Goal: Task Accomplishment & Management: Manage account settings

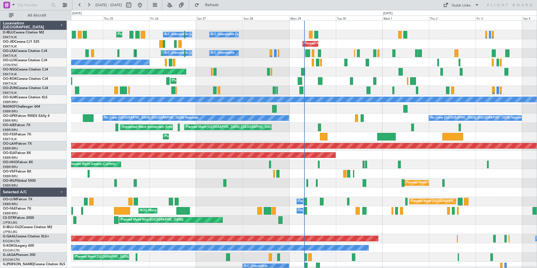
click at [266, 183] on div "A/C Unavailable [GEOGRAPHIC_DATA] ([GEOGRAPHIC_DATA] National) A/C Unavailable …" at bounding box center [304, 206] width 466 height 371
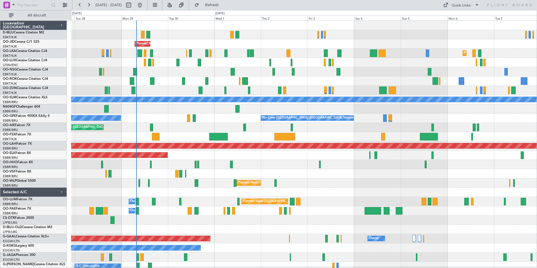
click at [297, 174] on div at bounding box center [304, 173] width 466 height 9
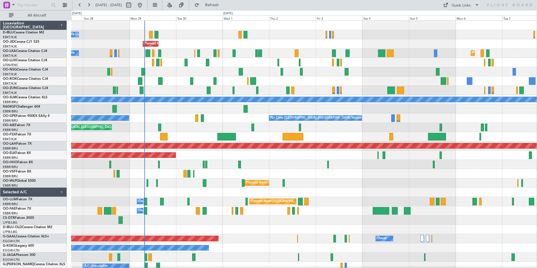
click at [347, 182] on div "Planned Maint Milan (Linate)" at bounding box center [304, 182] width 466 height 9
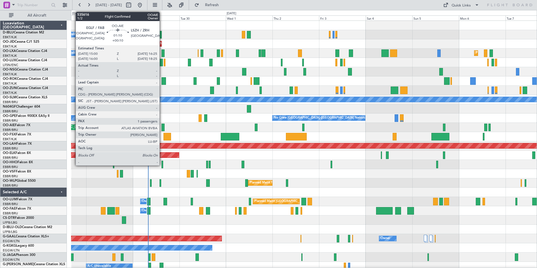
click at [162, 126] on div at bounding box center [163, 128] width 3 height 8
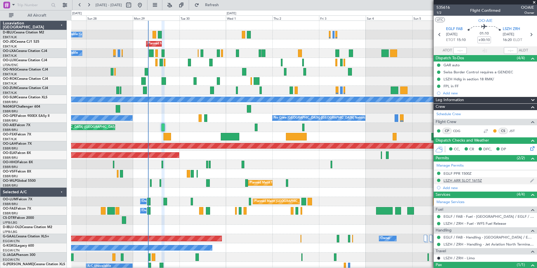
click at [462, 183] on div "LSZH ARR SLOT 1615Z" at bounding box center [485, 180] width 103 height 7
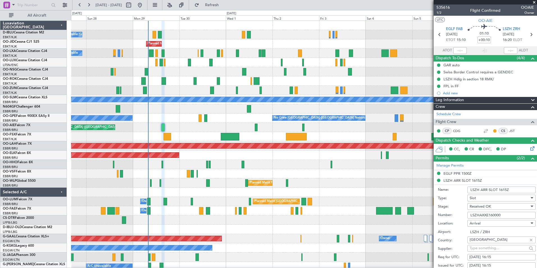
drag, startPoint x: 506, startPoint y: 215, endPoint x: 452, endPoint y: 212, distance: 53.5
click at [452, 212] on div "Number: LSZHAXXE160000" at bounding box center [487, 215] width 98 height 8
click at [534, 1] on span at bounding box center [535, 2] width 6 height 5
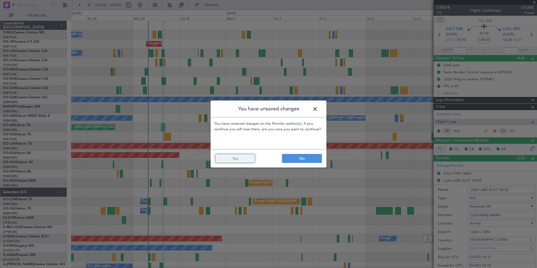
click at [253, 157] on button "Yes" at bounding box center [235, 158] width 40 height 9
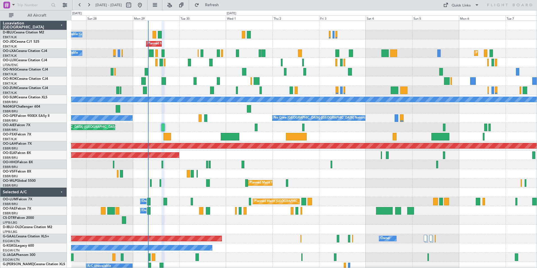
type input "0"
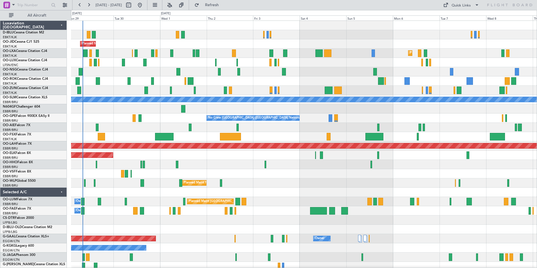
click at [215, 233] on div at bounding box center [304, 229] width 466 height 9
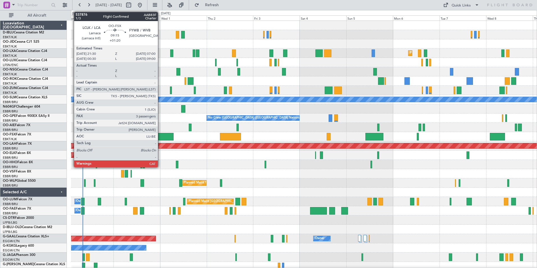
click at [160, 138] on div at bounding box center [164, 137] width 19 height 8
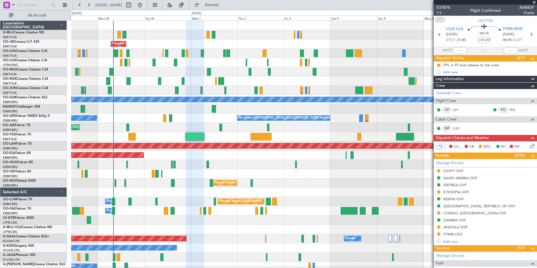
click at [176, 193] on div at bounding box center [304, 192] width 466 height 9
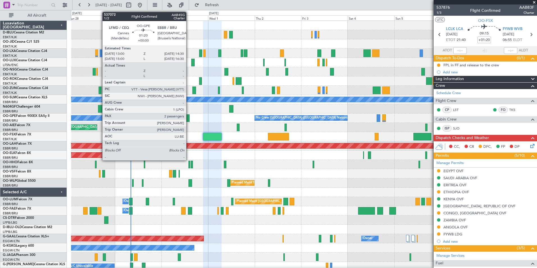
click at [189, 120] on div at bounding box center [188, 118] width 3 height 8
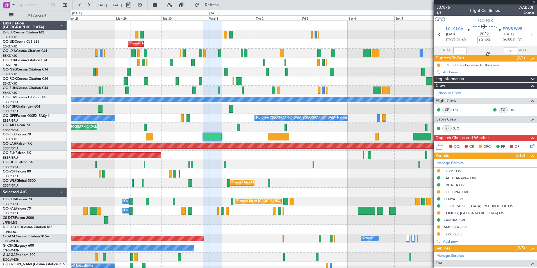
type input "2"
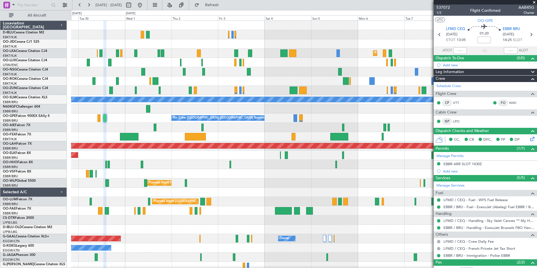
click at [263, 200] on div "A/C Unavailable Kortrijk-Wevelgem Planned Maint Kortrijk-Wevelgem Planned Maint…" at bounding box center [304, 197] width 466 height 352
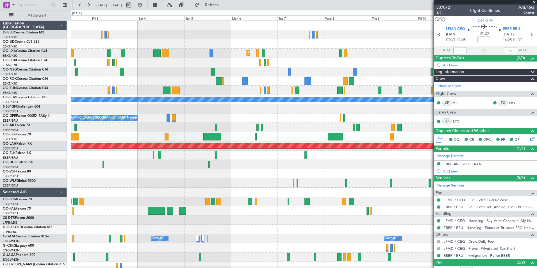
click at [225, 192] on div "Planned Maint Kortrijk-Wevelgem A/C Unavailable Monchengladbach No Crew Brussel…" at bounding box center [304, 197] width 466 height 352
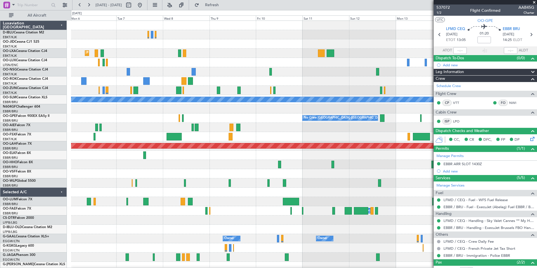
click at [228, 209] on div "Planned Maint Kortrijk-Wevelgem A/C Unavailable Monchengladbach No Crew Brussel…" at bounding box center [304, 197] width 466 height 352
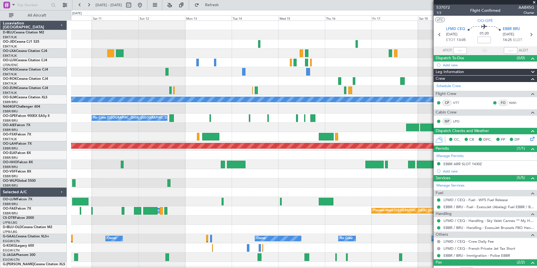
click at [189, 204] on div "A/C Unavailable Monchengladbach No Crew Brussels (Brussels National) No Crew Br…" at bounding box center [304, 197] width 466 height 352
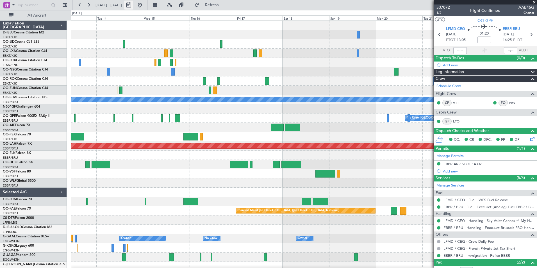
click at [133, 7] on button at bounding box center [128, 5] width 9 height 9
select select "10"
select select "2025"
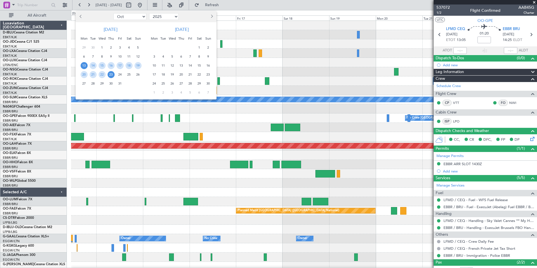
click at [122, 16] on select "Jan Feb Mar Apr May Jun Jul Aug Sep Oct Nov Dec" at bounding box center [130, 16] width 33 height 7
select select "11"
click at [114, 13] on select "Jan Feb Mar Apr May Jun Jul Aug Sep Oct Nov Dec" at bounding box center [130, 16] width 33 height 7
click at [152, 17] on select "2015 2016 2017 2018 2019 2020 2021 2022 2023 2024 2025 2026 2027 2028 2029 2030…" at bounding box center [164, 16] width 30 height 7
select select "2024"
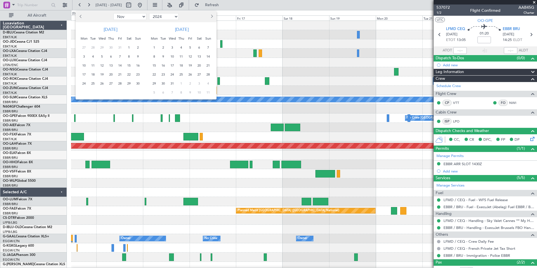
click at [149, 13] on select "2015 2016 2017 2018 2019 2020 2021 2022 2023 2024 2025 2026 2027 2028 2029 2030…" at bounding box center [164, 16] width 30 height 7
click at [122, 56] on span "8" at bounding box center [120, 56] width 7 height 7
click at [122, 74] on span "22" at bounding box center [120, 74] width 7 height 7
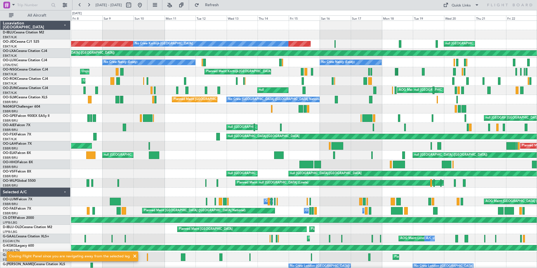
click at [289, 197] on div "Planned Maint Paris (Le Bourget) No Crew Kortrijk-Wevelgem null Kortrijk-Wevelg…" at bounding box center [304, 220] width 466 height 399
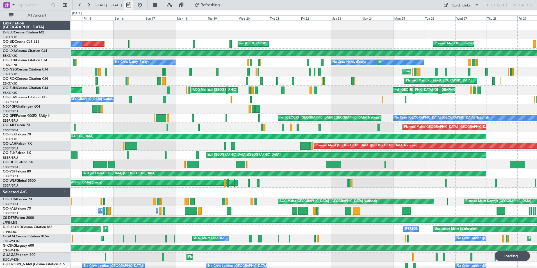
click at [133, 5] on button at bounding box center [128, 5] width 9 height 9
select select "11"
select select "2024"
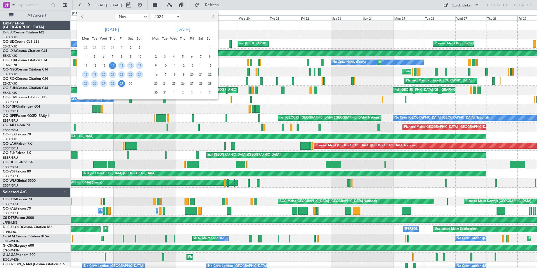
click at [159, 8] on div at bounding box center [268, 134] width 537 height 268
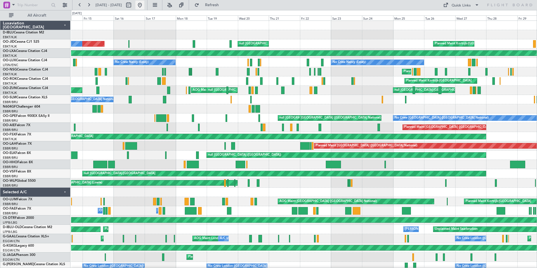
click at [144, 6] on button at bounding box center [139, 5] width 9 height 9
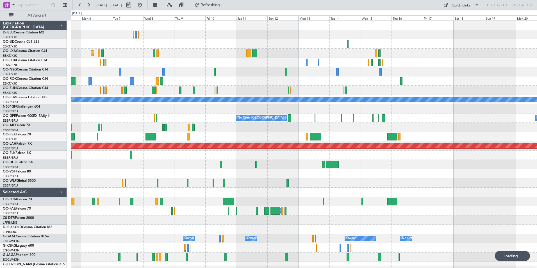
click at [126, 210] on div "Planned Maint Kortrijk-Wevelgem A/C Unavailable Monchengladbach No Crew Brussel…" at bounding box center [304, 197] width 466 height 352
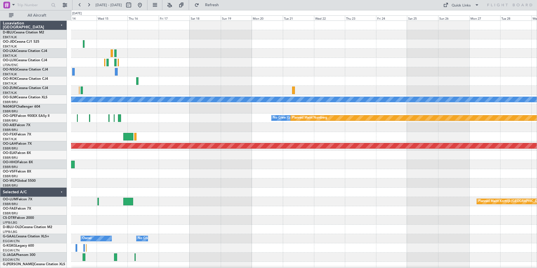
click at [191, 186] on div "Planned Maint Paris (Le Bourget) A/C Unavailable Monchengladbach No Crew Brusse…" at bounding box center [304, 197] width 466 height 352
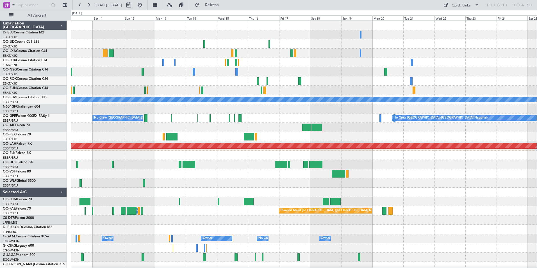
click at [465, 171] on div "A/C Unavailable Monchengladbach Planned Maint Nurnberg No Crew Brussels (Brusse…" at bounding box center [304, 211] width 466 height 380
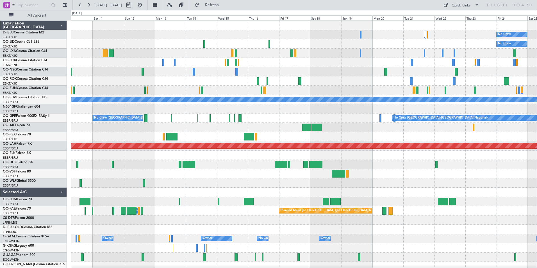
click at [87, 193] on div "No Crew No Crew A/C Unavailable Monchengladbach No Crew Brussels (Brussels Nati…" at bounding box center [304, 211] width 466 height 380
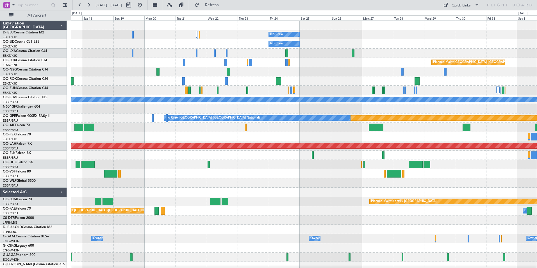
click at [380, 196] on div "No Crew Planned Maint Paris (Le Bourget) No Crew Planned Maint Paris (Le Bourge…" at bounding box center [304, 211] width 466 height 380
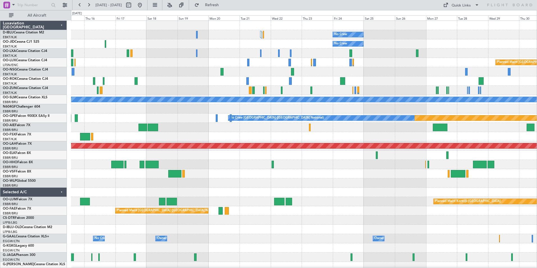
click at [380, 190] on div at bounding box center [304, 192] width 466 height 9
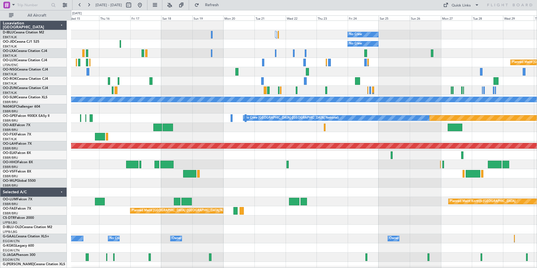
click at [396, 196] on div at bounding box center [304, 192] width 466 height 9
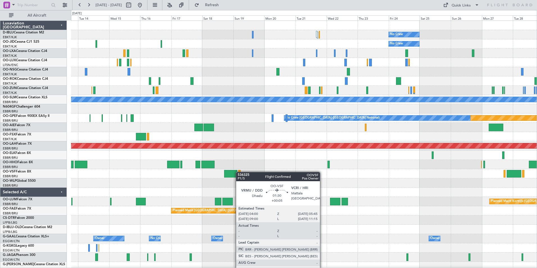
click at [239, 172] on div "No Crew No Crew Planned Maint Paris (Le Bourget) A/C Unavailable Monchengladbac…" at bounding box center [304, 211] width 466 height 380
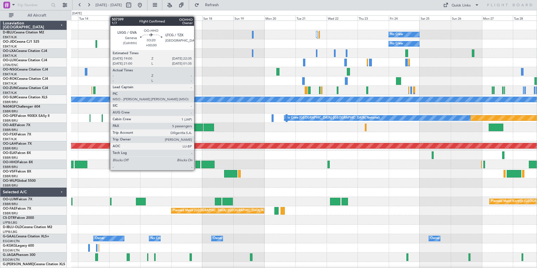
click at [197, 165] on div at bounding box center [198, 165] width 5 height 8
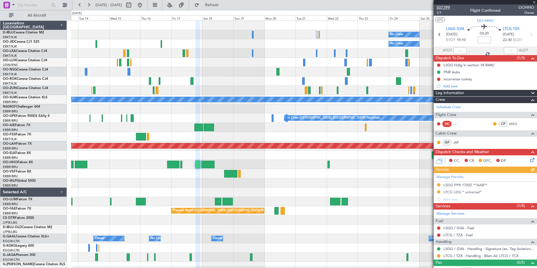
click at [446, 8] on span "507399" at bounding box center [443, 7] width 13 height 6
click at [533, 3] on span at bounding box center [535, 2] width 6 height 5
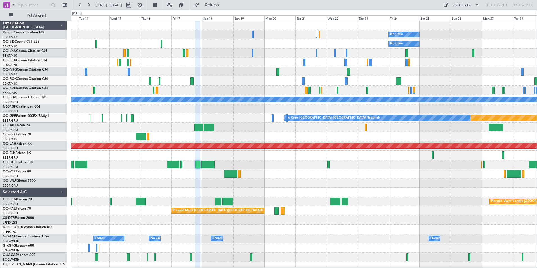
type input "0"
click at [457, 9] on button "Quick Links" at bounding box center [462, 5] width 42 height 9
click at [197, 165] on div at bounding box center [268, 134] width 537 height 268
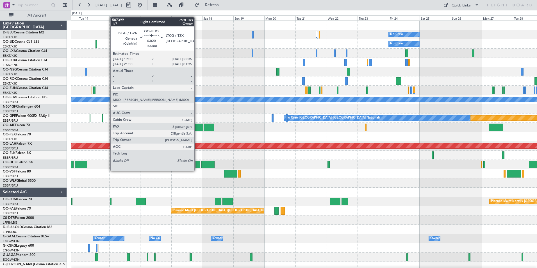
click at [197, 165] on div at bounding box center [198, 165] width 5 height 8
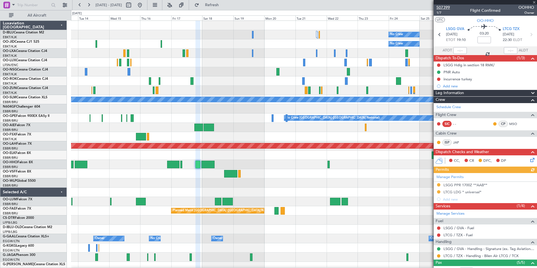
click at [446, 7] on span "507399" at bounding box center [443, 7] width 13 height 6
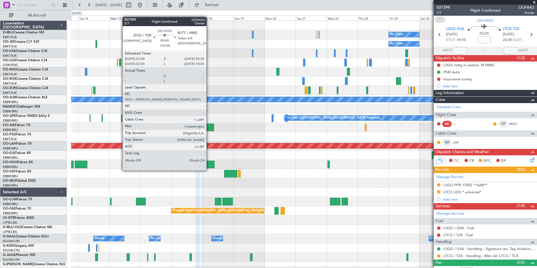
click at [209, 165] on div at bounding box center [208, 165] width 13 height 8
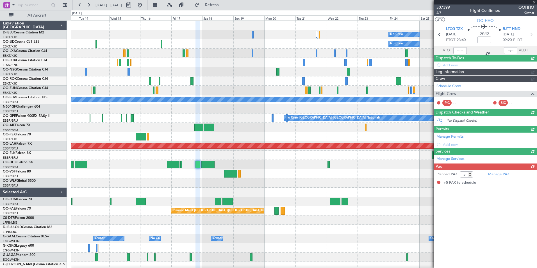
type input "+00:05"
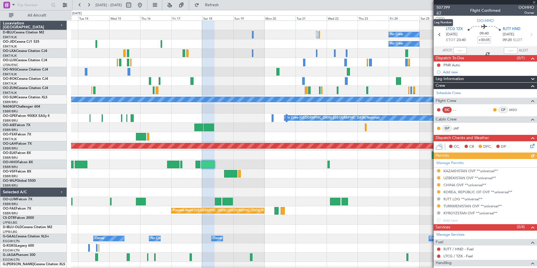
click at [440, 14] on span "2/7" at bounding box center [443, 12] width 13 height 5
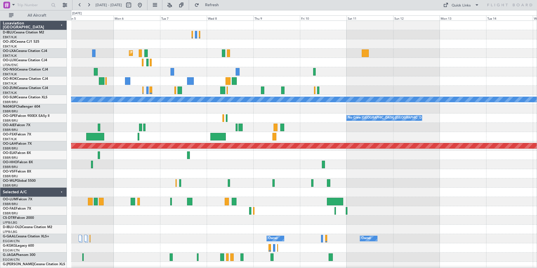
click at [158, 224] on div "Planned Maint Kortrijk-Wevelgem A/C Unavailable Monchengladbach No Crew Brussel…" at bounding box center [304, 206] width 466 height 371
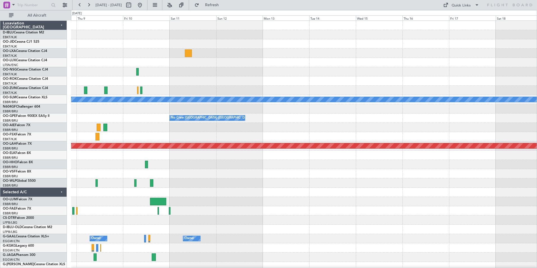
click at [182, 227] on div "Planned Maint Kortrijk-Wevelgem A/C Unavailable Monchengladbach No Crew Brussel…" at bounding box center [304, 206] width 466 height 371
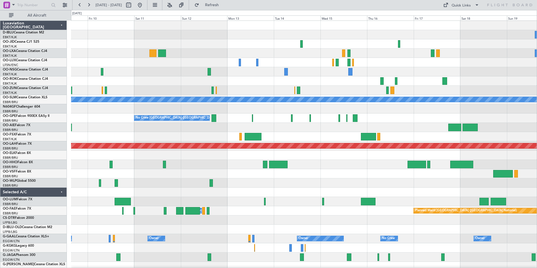
click at [352, 203] on div "A/C Unavailable [GEOGRAPHIC_DATA] No Crew [GEOGRAPHIC_DATA] (Brussels National)…" at bounding box center [304, 211] width 466 height 380
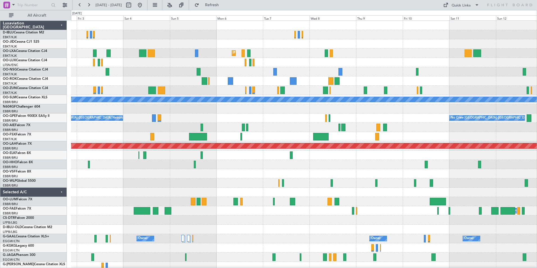
click at [537, 206] on html "12 Oct 2025 - 22 Oct 2025 Refresh Quick Links All Aircraft Planned Maint Kortri…" at bounding box center [268, 134] width 537 height 268
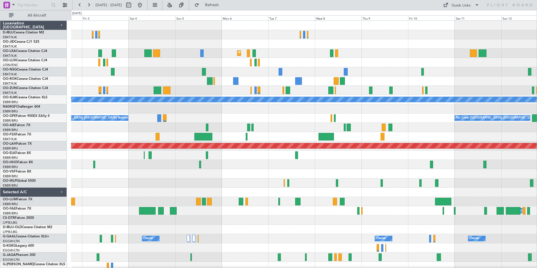
click at [537, 199] on html "12 Oct 2025 - 22 Oct 2025 Refresh Quick Links All Aircraft Planned Maint Kortri…" at bounding box center [268, 134] width 537 height 268
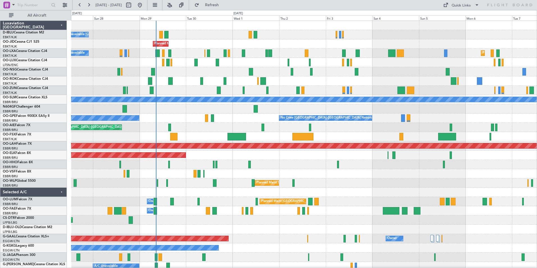
click at [312, 202] on div "A/C Unavailable [GEOGRAPHIC_DATA]-[GEOGRAPHIC_DATA] [GEOGRAPHIC_DATA] ([GEOGRAP…" at bounding box center [304, 197] width 466 height 352
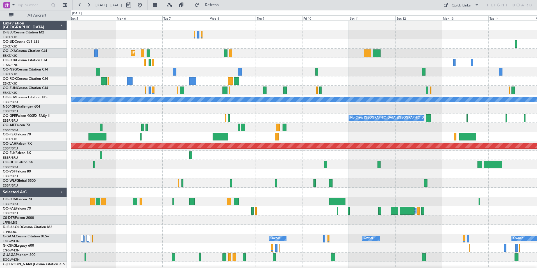
click at [135, 202] on div "Planned Maint Kortrijk-Wevelgem A/C Unavailable Monchengladbach No Crew Brussel…" at bounding box center [304, 197] width 466 height 352
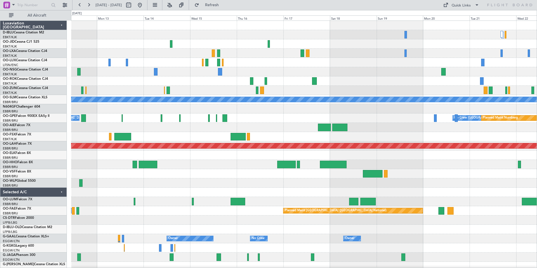
click at [201, 179] on div "No Crew No Crew A/C Unavailable Monchengladbach No Crew Brussels (Brussels Nati…" at bounding box center [304, 211] width 466 height 380
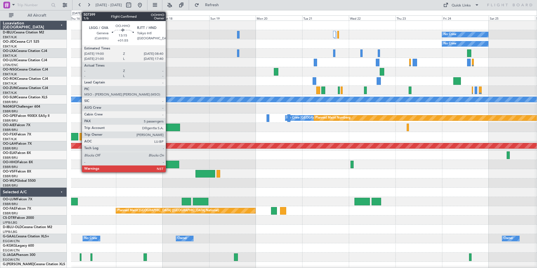
click at [168, 166] on div at bounding box center [166, 165] width 27 height 8
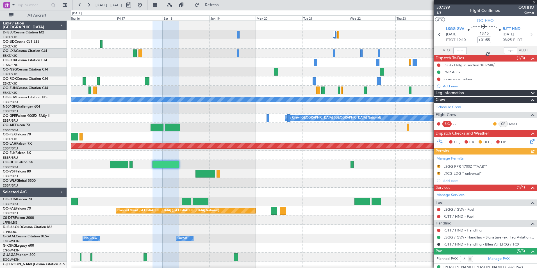
click at [445, 8] on span "507399" at bounding box center [443, 7] width 13 height 6
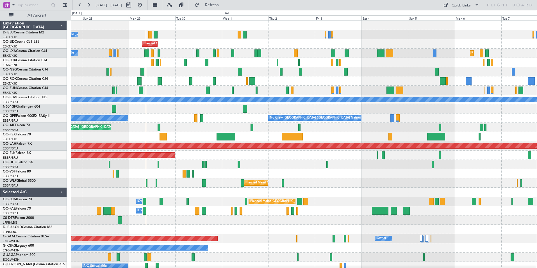
click at [227, 229] on div "A/C Unavailable [GEOGRAPHIC_DATA]-[GEOGRAPHIC_DATA] [GEOGRAPHIC_DATA] ([GEOGRAP…" at bounding box center [304, 206] width 466 height 371
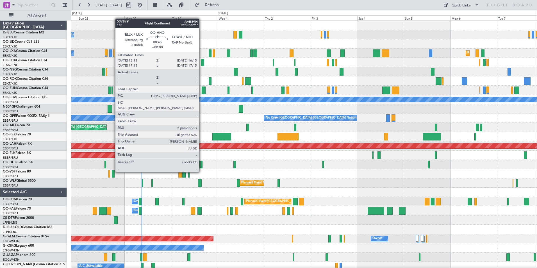
click at [202, 166] on div at bounding box center [201, 165] width 2 height 8
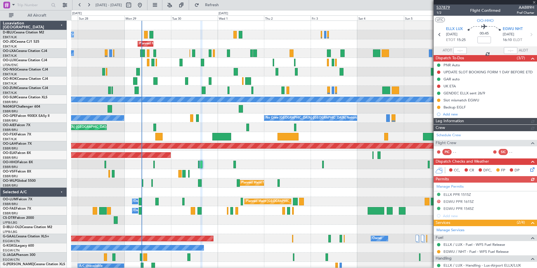
click at [448, 8] on span "537879" at bounding box center [443, 7] width 13 height 6
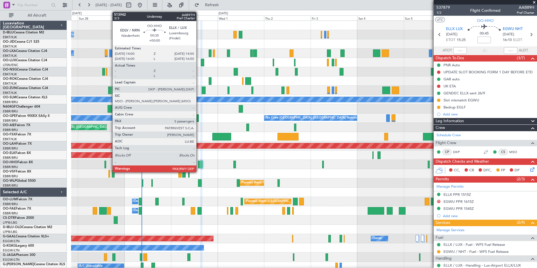
click at [199, 166] on div at bounding box center [199, 165] width 2 height 8
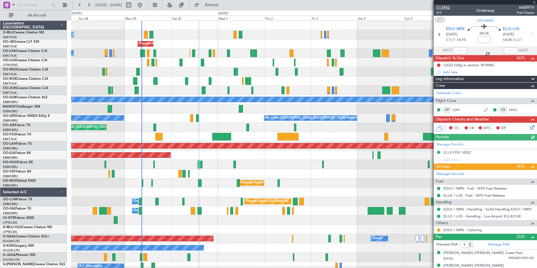
click at [444, 6] on span "513942" at bounding box center [443, 7] width 13 height 6
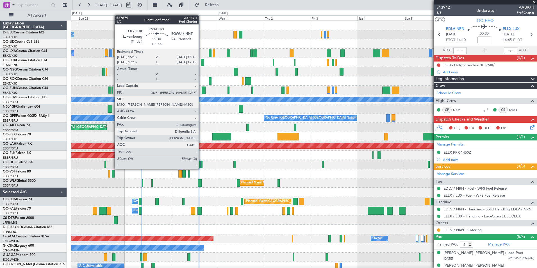
click at [201, 163] on div at bounding box center [201, 165] width 2 height 8
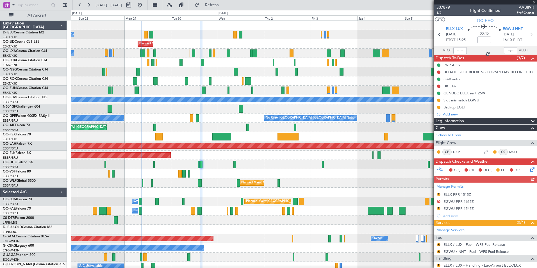
click at [444, 6] on span "537879" at bounding box center [443, 7] width 13 height 6
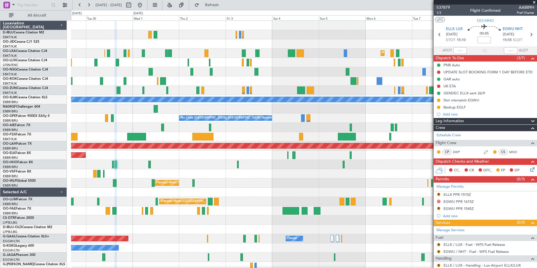
click at [276, 191] on div "A/C Unavailable Kortrijk-Wevelgem Planned Maint Kortrijk-Wevelgem Planned Maint…" at bounding box center [304, 197] width 466 height 352
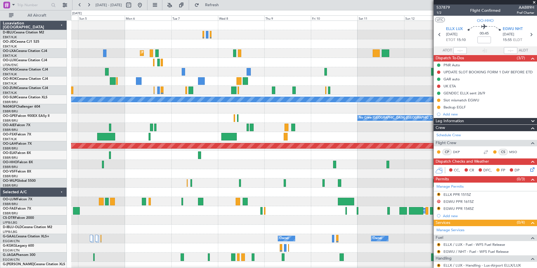
click at [126, 198] on div "Planned Maint Kortrijk-Wevelgem A/C Unavailable Monchengladbach No Crew Brussel…" at bounding box center [304, 197] width 466 height 352
click at [144, 6] on button at bounding box center [139, 5] width 9 height 9
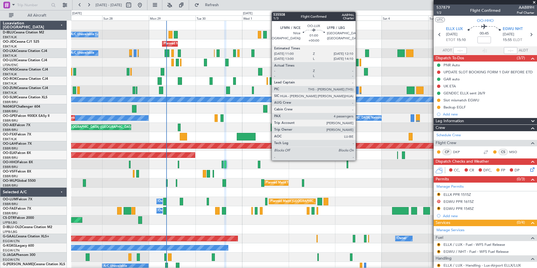
click at [358, 63] on div at bounding box center [357, 63] width 3 height 8
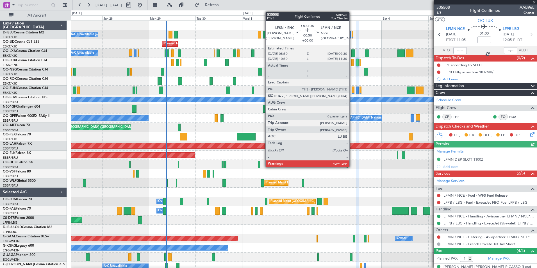
click at [352, 65] on div at bounding box center [353, 63] width 2 height 8
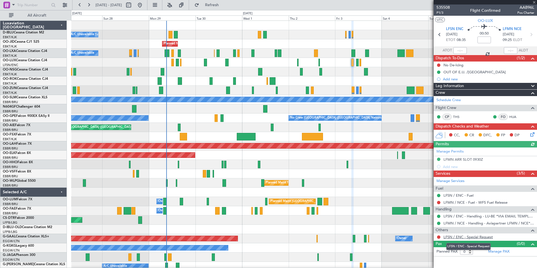
click at [474, 239] on link "LFSN / ENC - Special Request" at bounding box center [468, 237] width 49 height 5
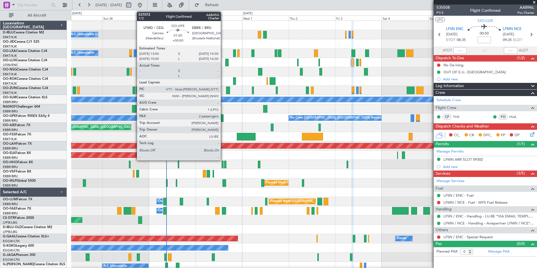
click at [223, 119] on div at bounding box center [222, 118] width 3 height 8
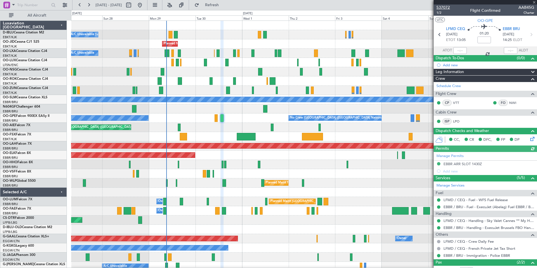
click at [447, 7] on span "537072" at bounding box center [443, 7] width 13 height 6
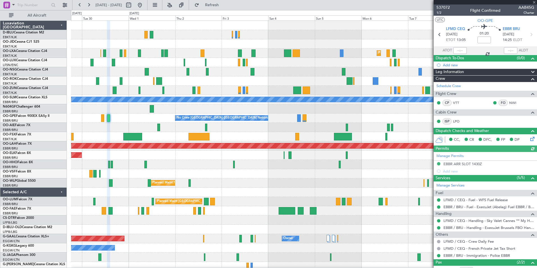
click at [286, 182] on div "A/C Unavailable Kortrijk-Wevelgem Planned Maint Kortrijk-Wevelgem Planned Maint…" at bounding box center [304, 197] width 466 height 352
click at [473, 182] on fb-app "29 Sep 2025 - 09 Oct 2025 Refresh Quick Links All Aircraft A/C Unavailable Kort…" at bounding box center [268, 136] width 537 height 264
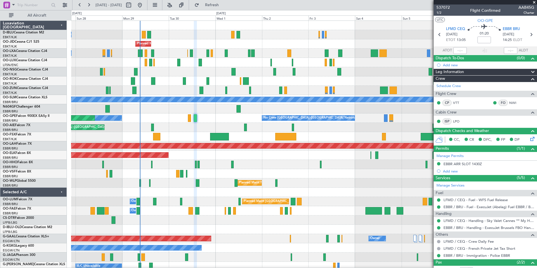
click at [243, 245] on div "A/C Unavailable Kortrijk-Wevelgem A/C Unavailable Brussels (Brussels National) …" at bounding box center [304, 197] width 466 height 352
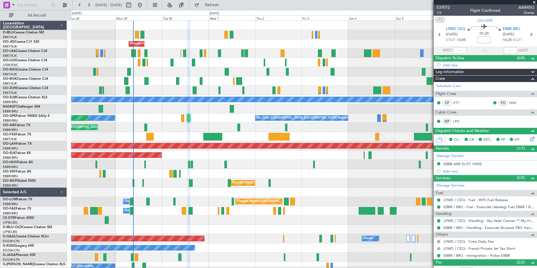
click at [0, 185] on html "28 Sep 2025 - 08 Oct 2025 Refresh Quick Links All Aircraft A/C Unavailable Brus…" at bounding box center [268, 134] width 537 height 268
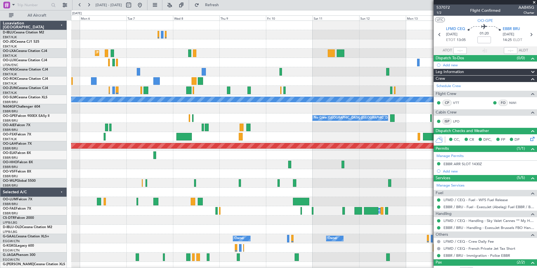
click at [0, 173] on html "28 Sep 2025 - 08 Oct 2025 Refresh Quick Links All Aircraft Planned Maint Kortri…" at bounding box center [268, 134] width 537 height 268
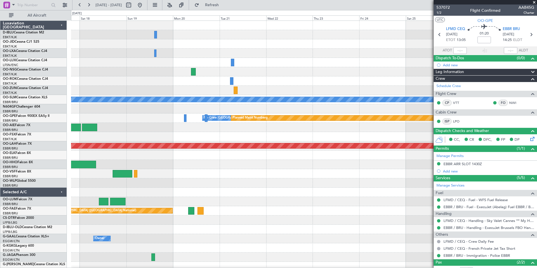
click at [0, 191] on html "28 Sep 2025 - 08 Oct 2025 Refresh Quick Links All Aircraft A/C Unavailable Monc…" at bounding box center [268, 134] width 537 height 268
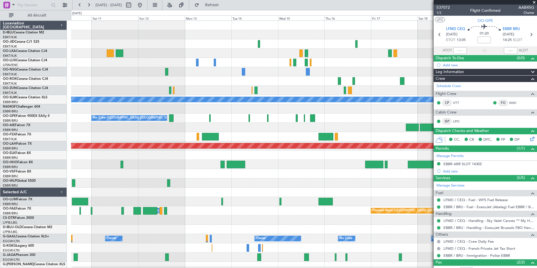
click at [459, 190] on fb-app "28 Sep 2025 - 08 Oct 2025 Refresh Quick Links All Aircraft A/C Unavailable Monc…" at bounding box center [268, 136] width 537 height 264
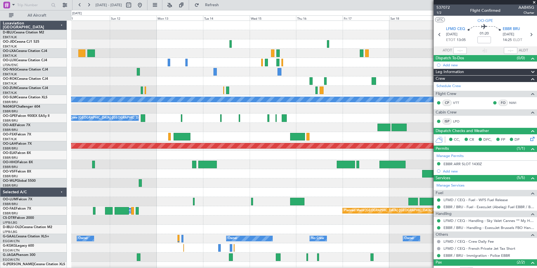
click at [311, 225] on div "A/C Unavailable Monchengladbach No Crew Brussels (Brussels National) No Crew Br…" at bounding box center [304, 211] width 466 height 380
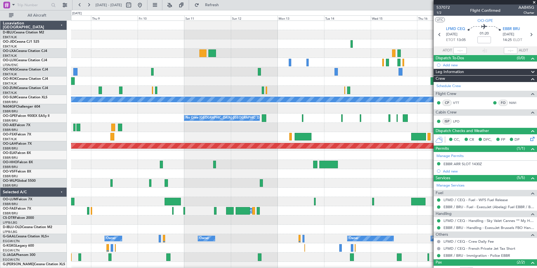
click at [309, 215] on div "Planned Maint Brussels (Brussels National) Owner Melsbroek Air Base" at bounding box center [304, 210] width 466 height 9
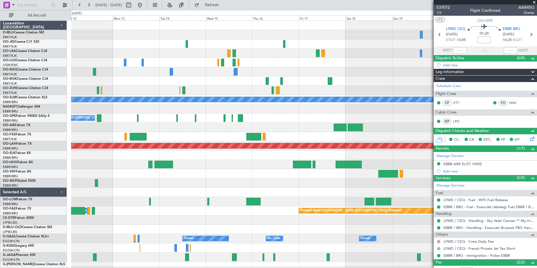
click at [115, 228] on div "No Crew No Crew A/C Unavailable Monchengladbach No Crew Brussels (Brussels Nati…" at bounding box center [304, 211] width 466 height 380
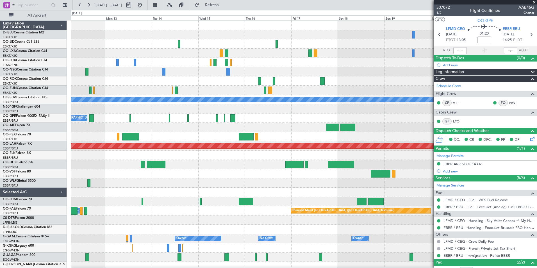
click at [534, 2] on span at bounding box center [535, 2] width 6 height 5
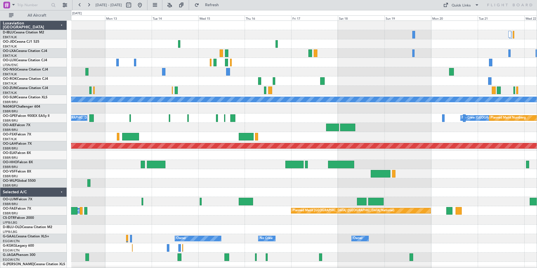
type input "0"
click at [452, 5] on div "Quick Links" at bounding box center [461, 6] width 19 height 6
click at [466, 18] on button "Trip Builder" at bounding box center [462, 18] width 42 height 13
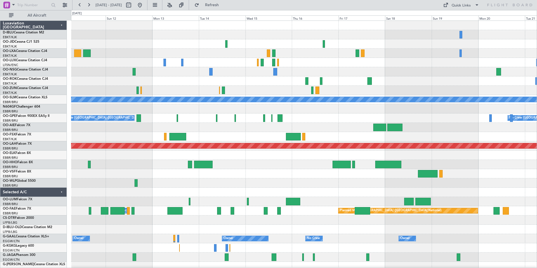
click at [263, 181] on div "A/C Unavailable Monchengladbach Planned Maint Nurnberg No Crew Brussels (Brusse…" at bounding box center [304, 211] width 466 height 380
click at [245, 177] on div at bounding box center [304, 173] width 466 height 9
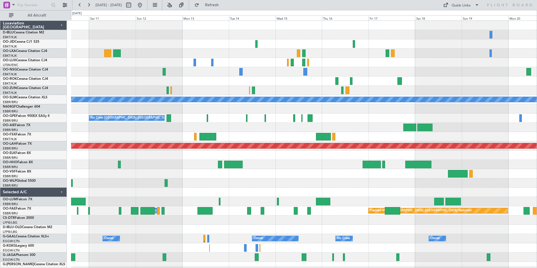
click at [321, 182] on div "A/C Unavailable Monchengladbach No Crew Brussels (Brussels National) No Crew Br…" at bounding box center [304, 211] width 466 height 380
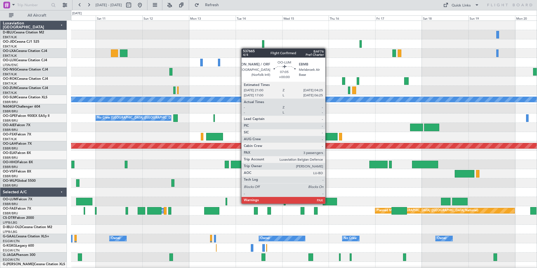
click at [328, 203] on div at bounding box center [330, 202] width 15 height 8
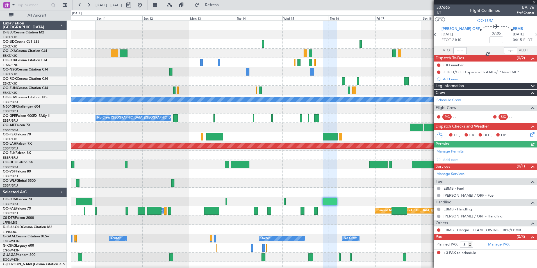
click at [447, 6] on span "537665" at bounding box center [443, 7] width 13 height 6
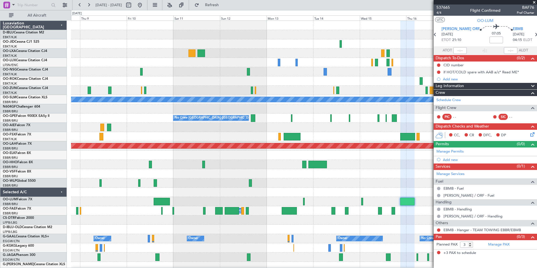
click at [346, 182] on div "Planned Maint Kortrijk-Wevelgem A/C Unavailable Monchengladbach No Crew Brussel…" at bounding box center [304, 211] width 466 height 380
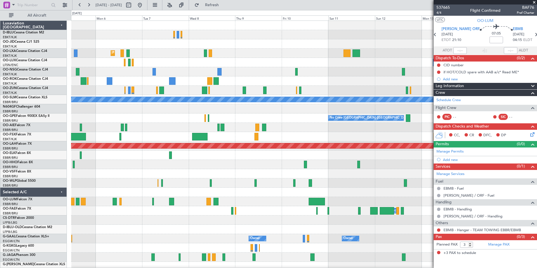
click at [352, 191] on div "Planned Maint Kortrijk-Wevelgem A/C Unavailable Monchengladbach No Crew Brussel…" at bounding box center [304, 211] width 466 height 380
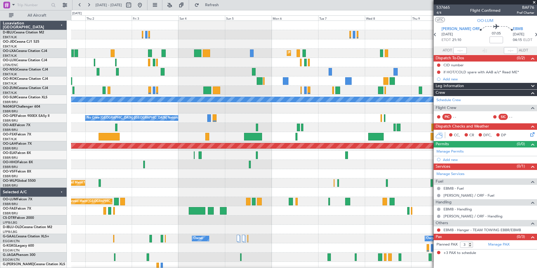
click at [370, 175] on div at bounding box center [304, 173] width 466 height 9
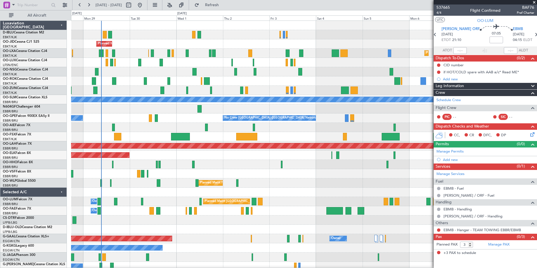
click at [384, 174] on div at bounding box center [304, 173] width 466 height 9
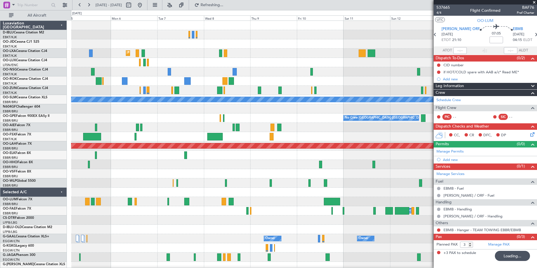
click at [234, 179] on div at bounding box center [304, 182] width 466 height 9
click at [386, 136] on div "Planned Maint Kortrijk-Wevelgem A/C Unavailable Monchengladbach No Crew Brussel…" at bounding box center [304, 197] width 466 height 352
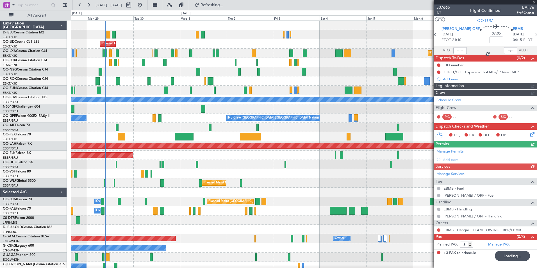
click at [349, 151] on div "A/C Unavailable Brussels (Brussels National) A/C Unavailable Kortrijk-Wevelgem …" at bounding box center [304, 197] width 466 height 352
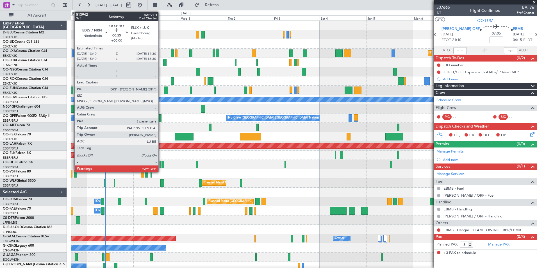
click at [161, 165] on div at bounding box center [161, 165] width 2 height 8
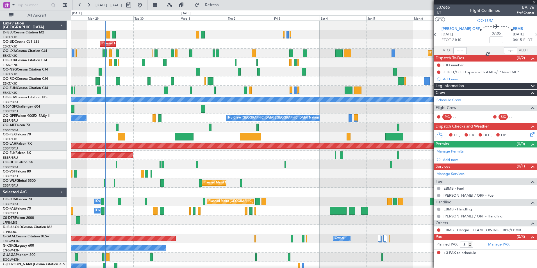
type input "5"
